Goal: Transaction & Acquisition: Download file/media

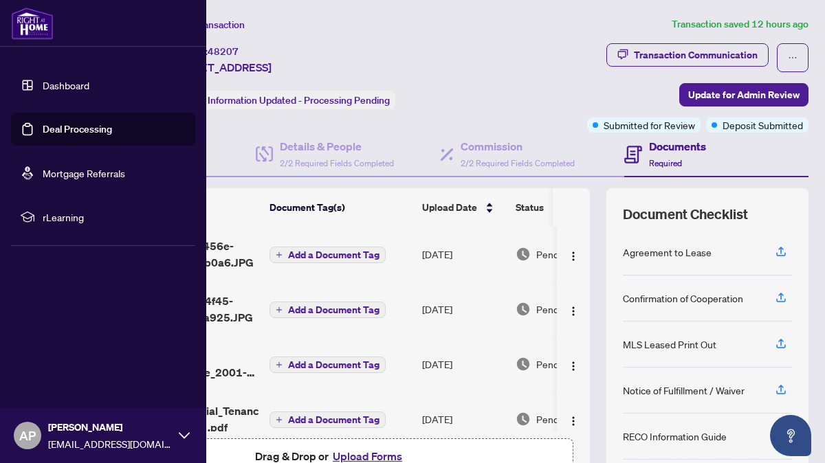
scroll to position [62, 0]
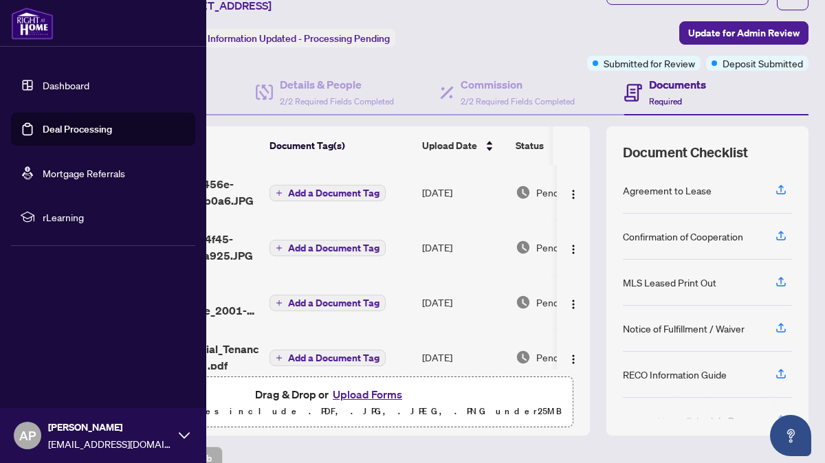
click at [67, 127] on link "Deal Processing" at bounding box center [77, 129] width 69 height 12
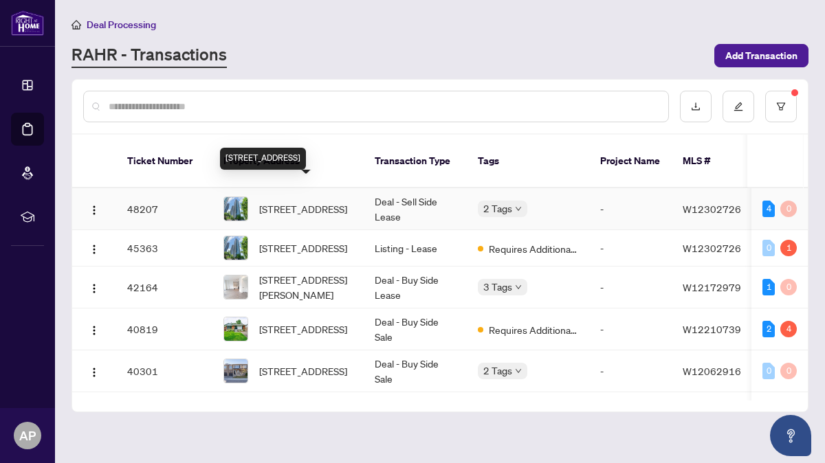
click at [311, 201] on span "[STREET_ADDRESS]" at bounding box center [303, 208] width 88 height 15
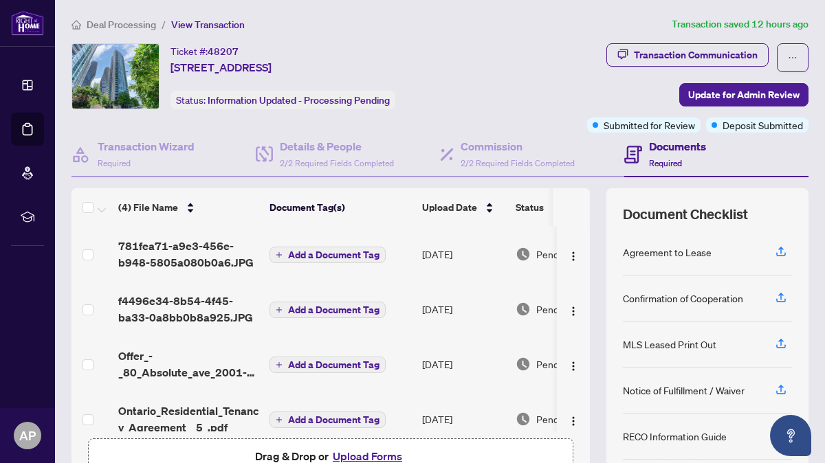
scroll to position [20, 0]
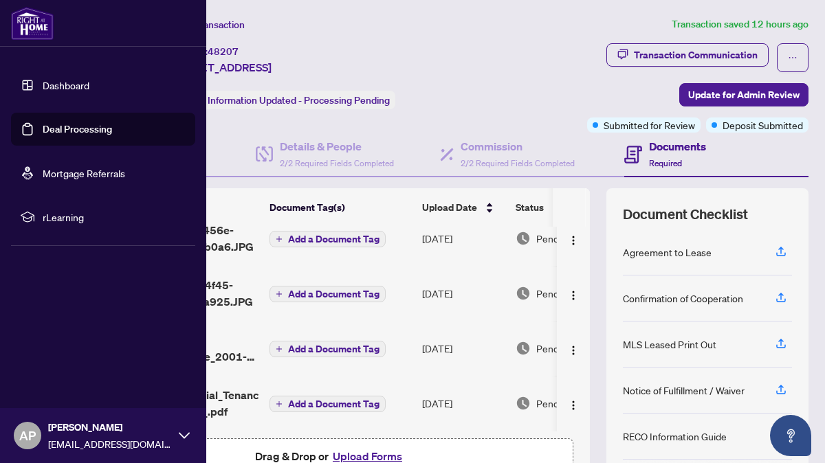
click at [47, 82] on link "Dashboard" at bounding box center [66, 85] width 47 height 12
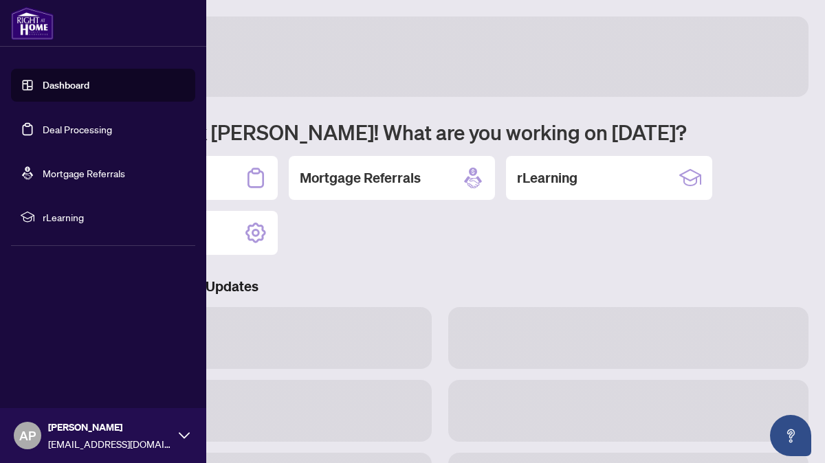
click at [55, 125] on link "Deal Processing" at bounding box center [77, 129] width 69 height 12
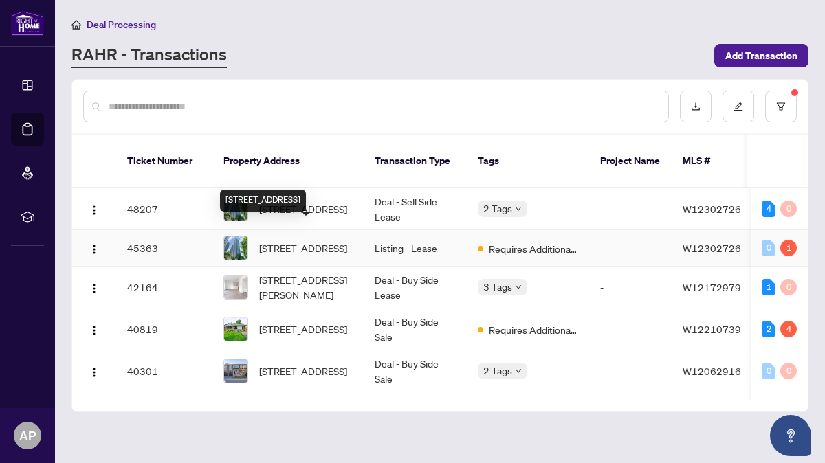
click at [347, 241] on span "[STREET_ADDRESS]" at bounding box center [303, 248] width 88 height 15
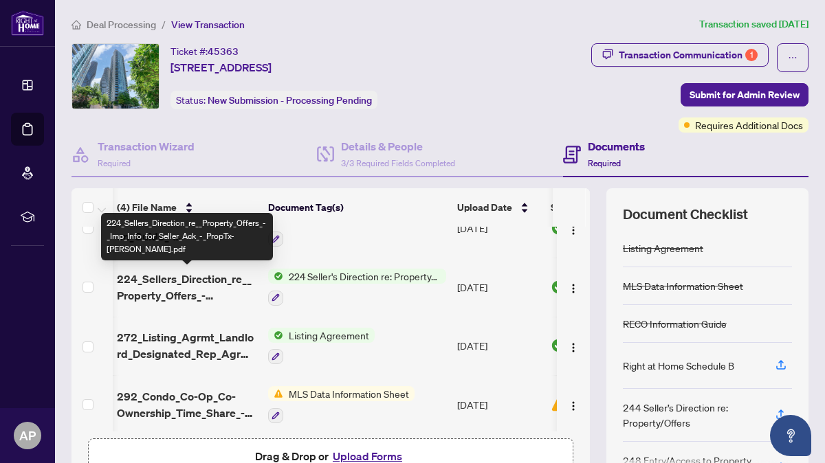
scroll to position [0, 1]
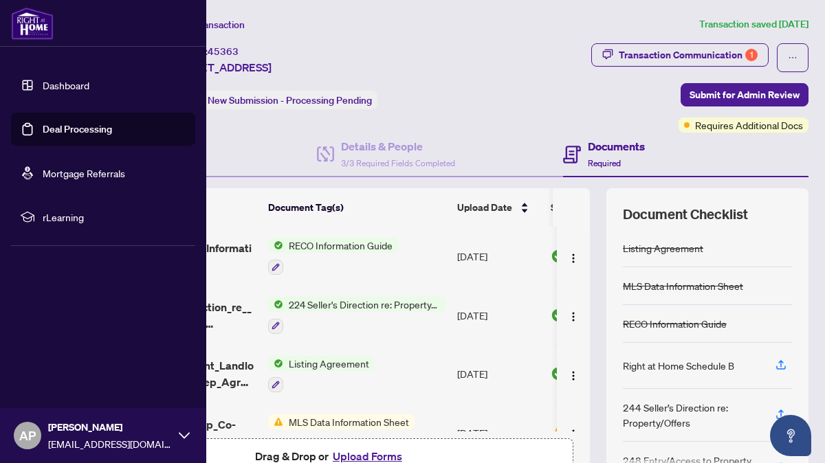
click at [57, 129] on link "Deal Processing" at bounding box center [77, 129] width 69 height 12
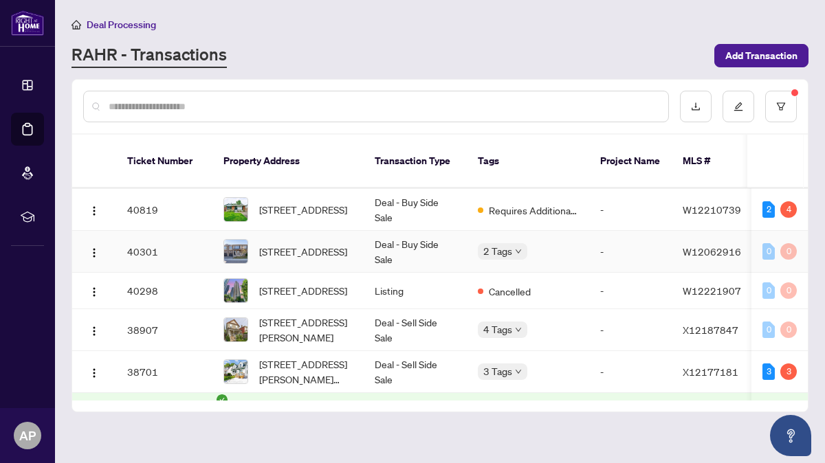
scroll to position [120, 0]
click at [318, 283] on span "[STREET_ADDRESS]" at bounding box center [303, 290] width 88 height 15
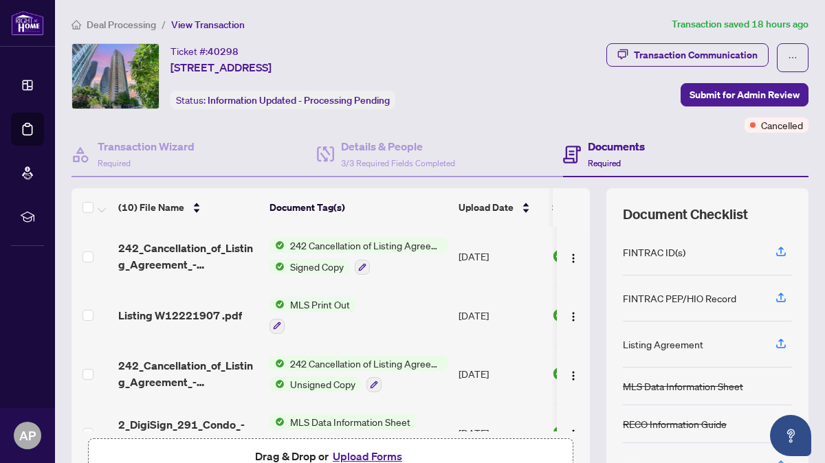
click at [399, 248] on span "242 Cancellation of Listing Agreement - Authority to Offer for Sale" at bounding box center [366, 245] width 163 height 15
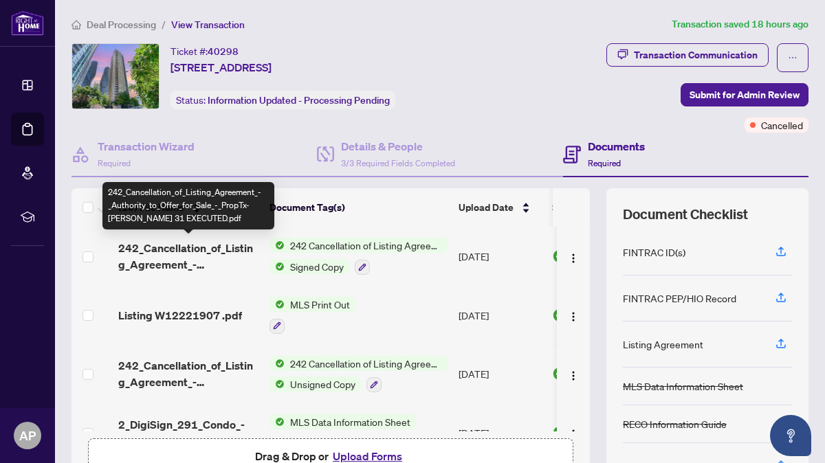
click at [212, 240] on span "242_Cancellation_of_Listing_Agreement_-_Authority_to_Offer_for_Sale_-_PropTx-[P…" at bounding box center [188, 256] width 140 height 33
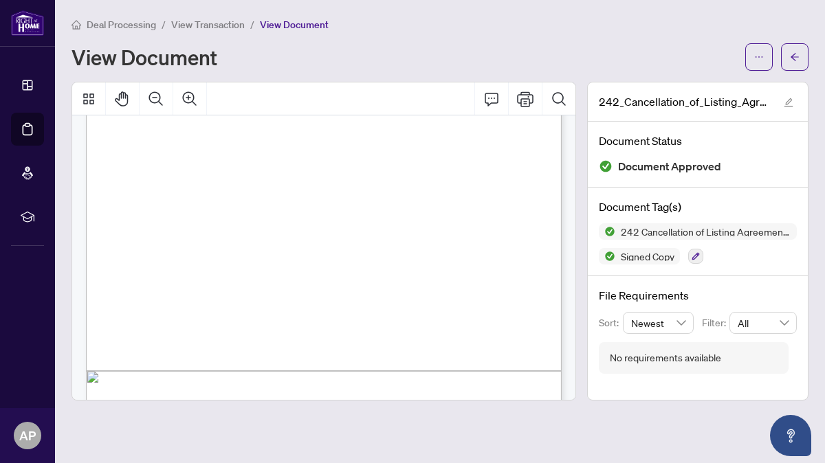
scroll to position [345, 0]
click at [767, 49] on button "button" at bounding box center [758, 56] width 27 height 27
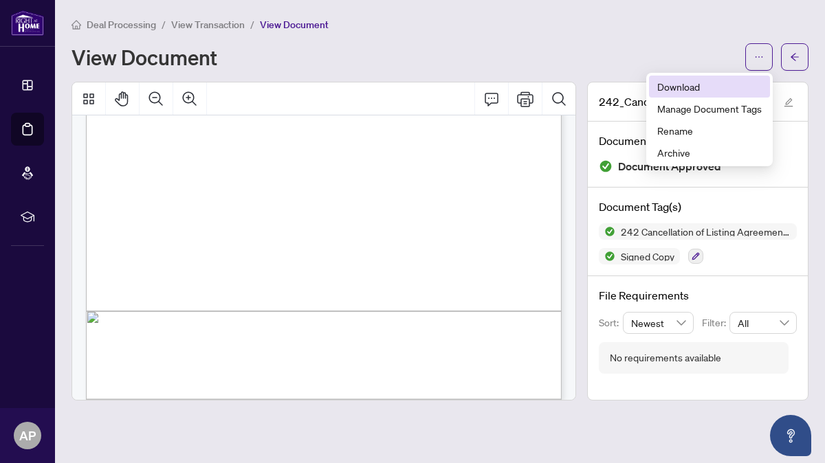
click at [674, 94] on li "Download" at bounding box center [709, 87] width 121 height 22
